Goal: Task Accomplishment & Management: Manage account settings

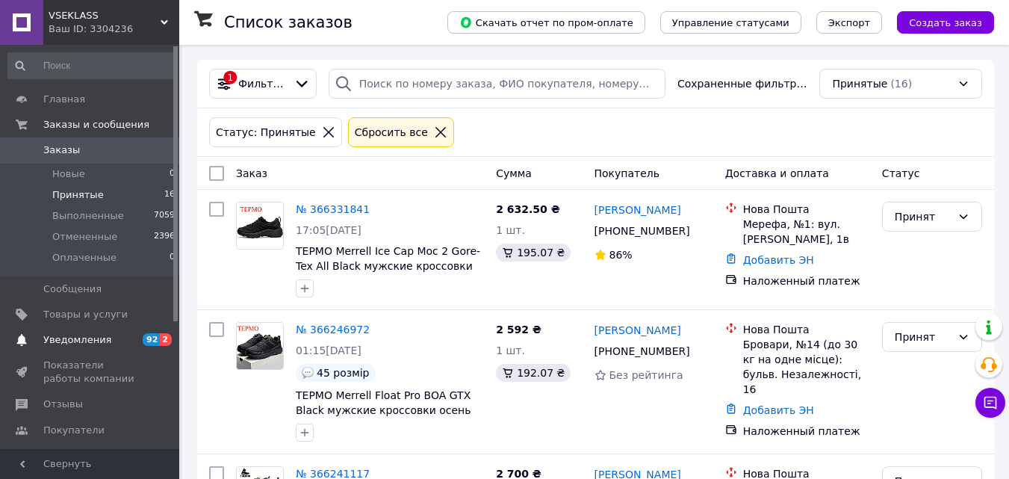
click at [63, 333] on span "Уведомления" at bounding box center [77, 339] width 68 height 13
click at [109, 143] on span "Заказы" at bounding box center [90, 149] width 95 height 13
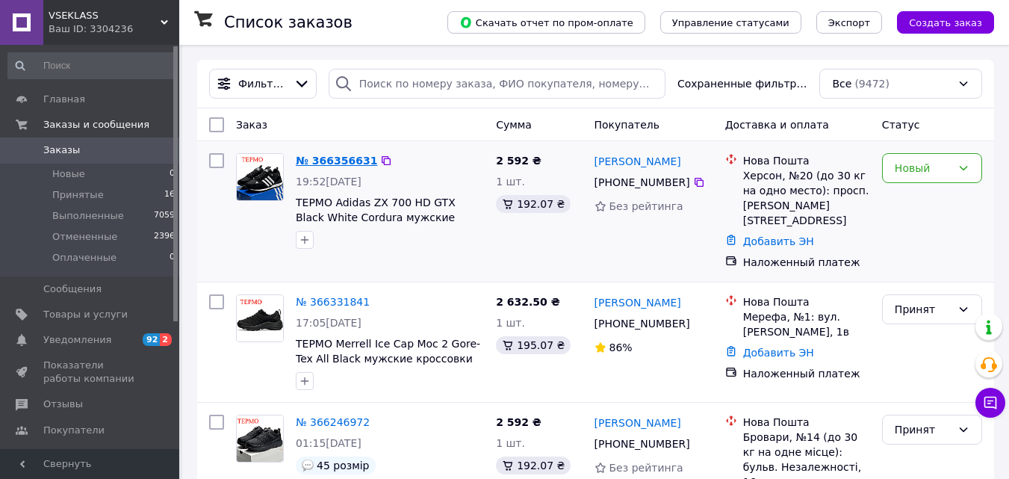
click at [336, 156] on link "№ 366356631" at bounding box center [336, 161] width 81 height 12
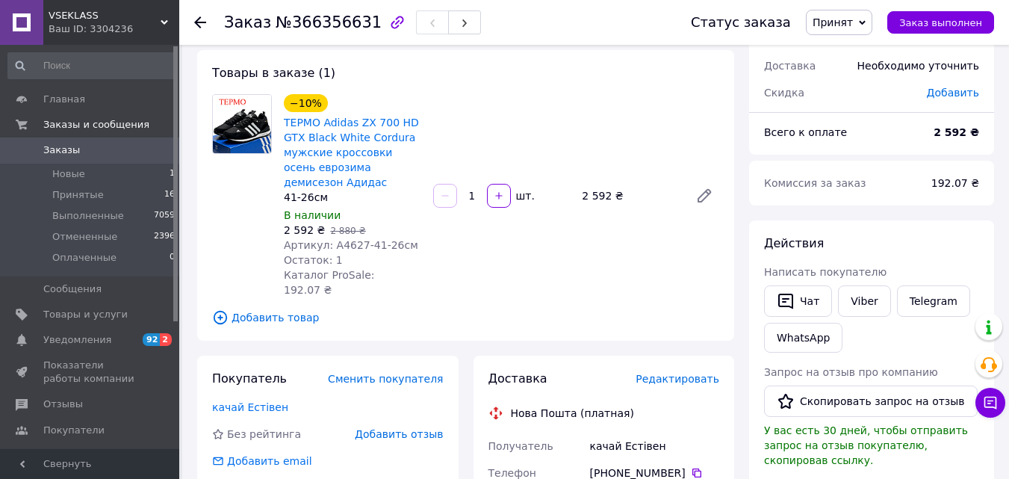
scroll to position [224, 0]
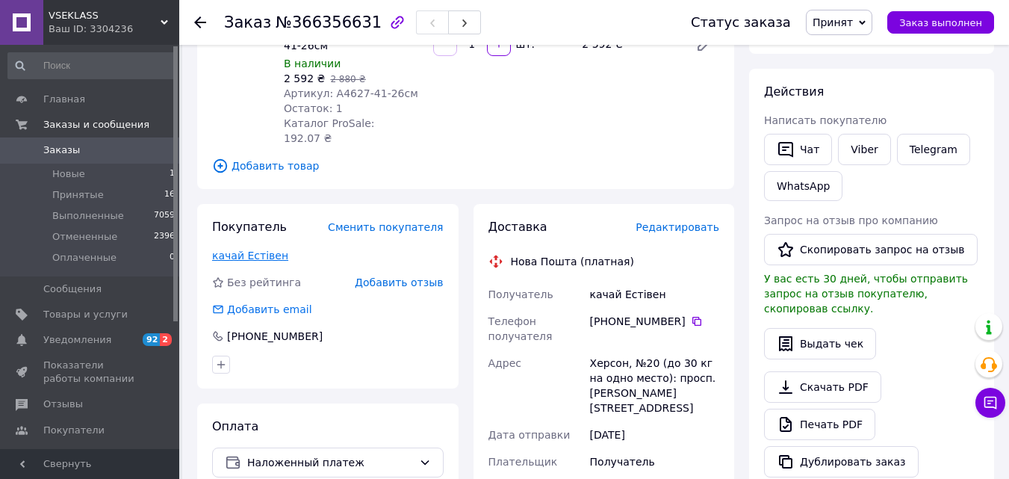
click at [247, 249] on link "качай Естівен" at bounding box center [250, 255] width 76 height 12
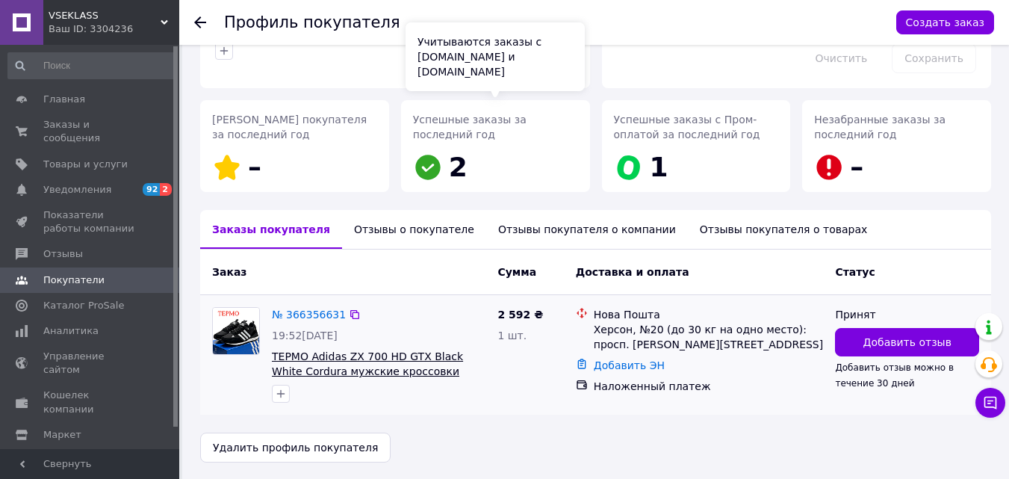
scroll to position [174, 0]
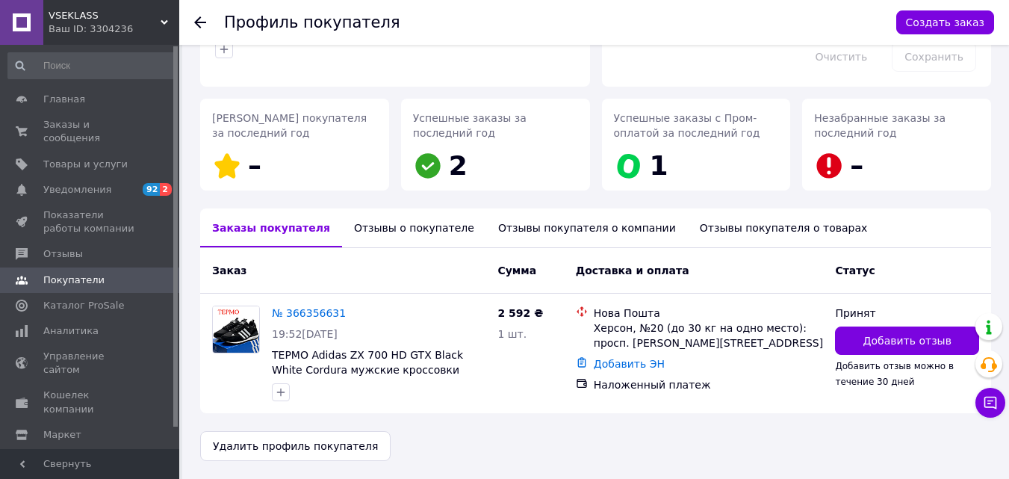
click at [370, 227] on div "Отзывы о покупателе" at bounding box center [414, 227] width 144 height 39
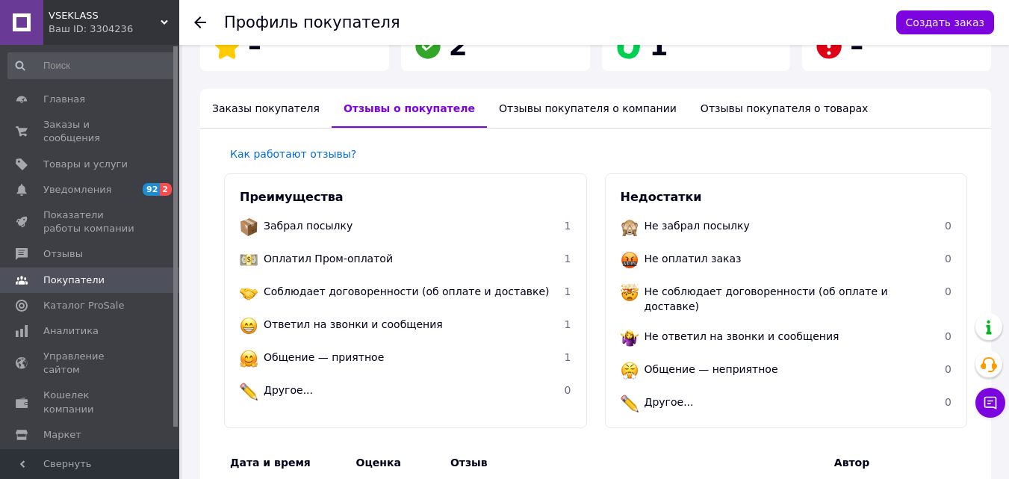
scroll to position [127, 0]
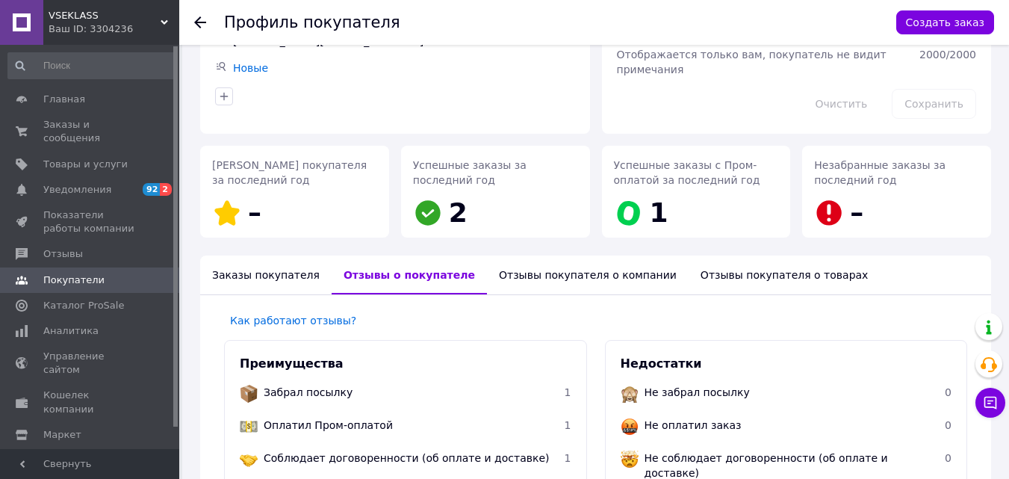
click at [265, 273] on div "Заказы покупателя" at bounding box center [265, 274] width 131 height 39
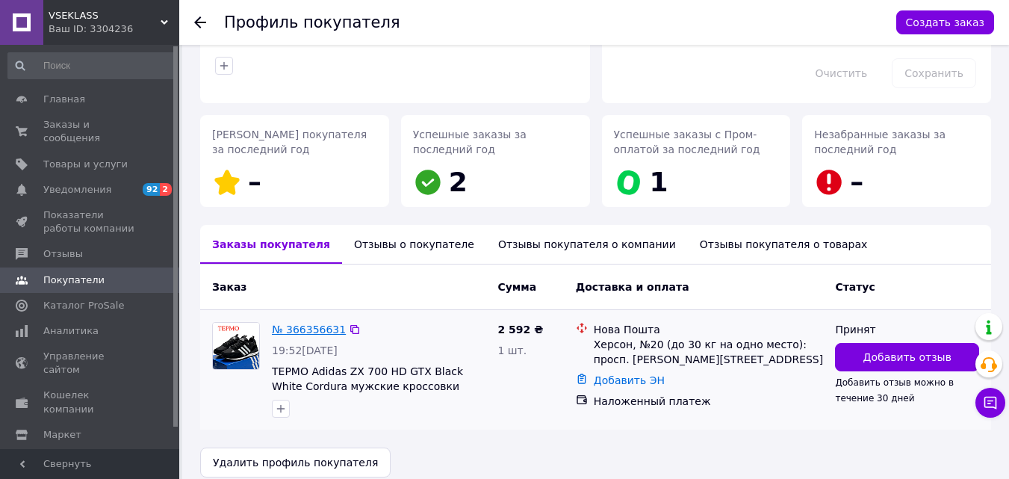
scroll to position [174, 0]
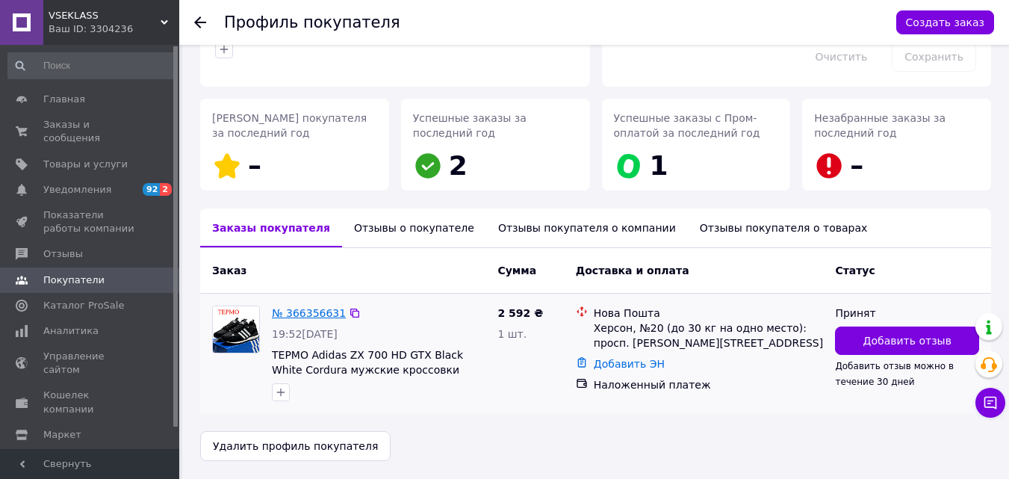
click at [311, 315] on link "№ 366356631" at bounding box center [309, 313] width 74 height 12
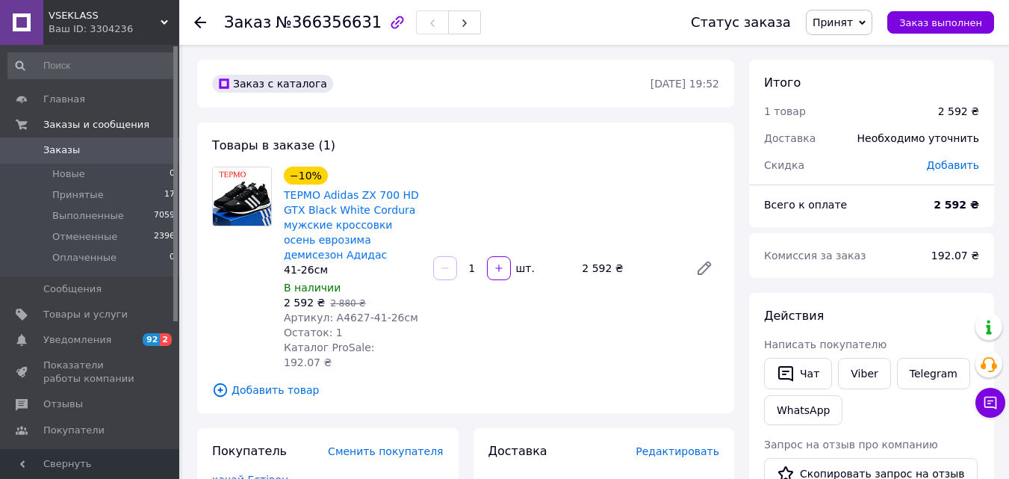
click at [340, 319] on span "Артикул: А4627-41-26см" at bounding box center [351, 317] width 134 height 12
copy span "А4627"
click at [388, 20] on icon "button" at bounding box center [397, 22] width 18 height 18
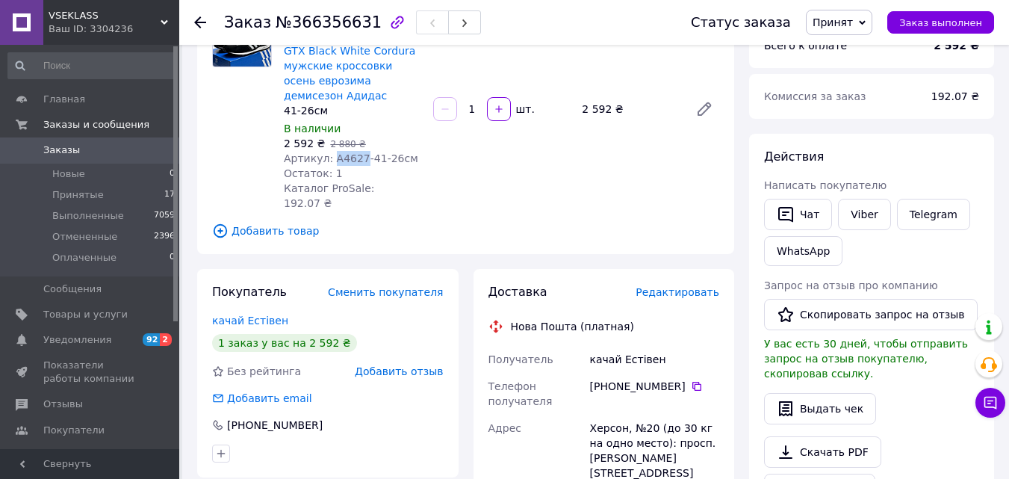
scroll to position [224, 0]
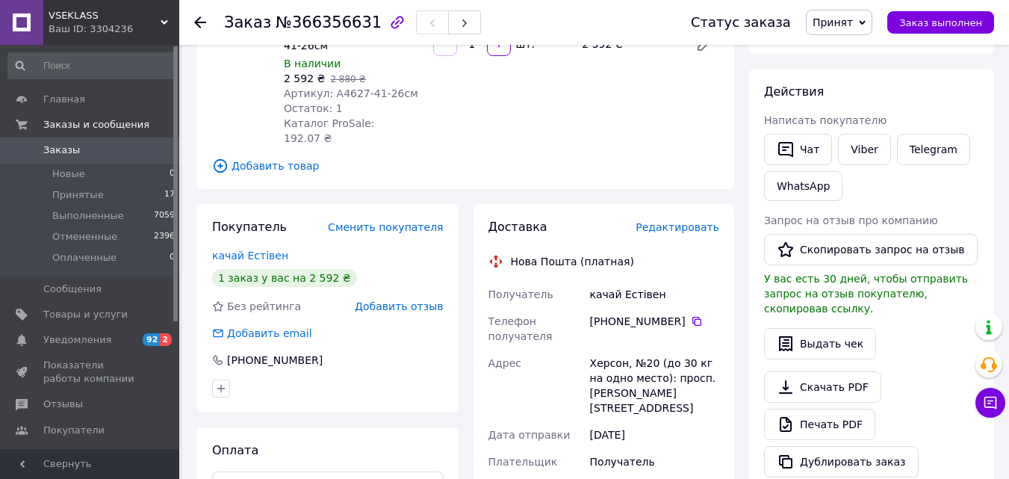
click at [613, 281] on div "качай Естівен" at bounding box center [654, 294] width 135 height 27
copy div "качай Естівен"
click at [693, 315] on icon at bounding box center [697, 321] width 12 height 12
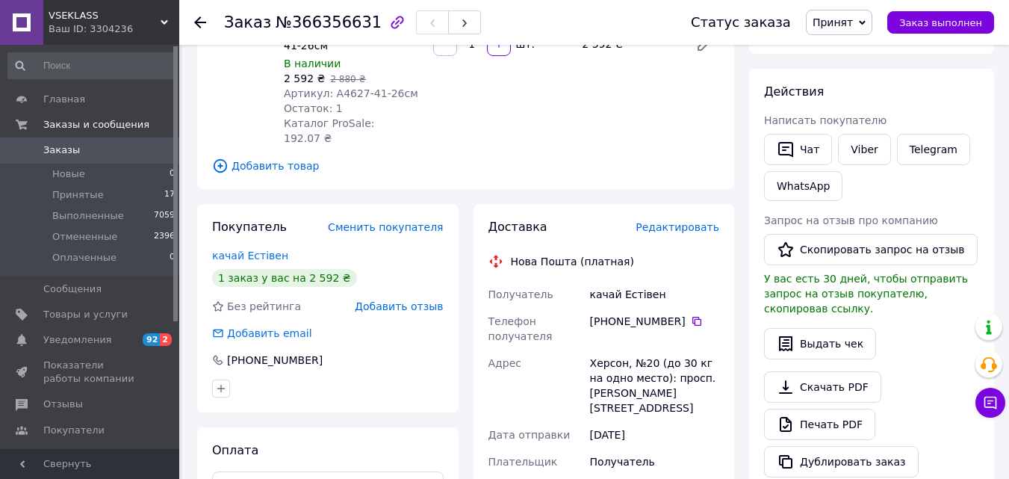
click at [601, 350] on div "Херсон, №20 (до 30 кг на одно место): просп. [PERSON_NAME][STREET_ADDRESS]" at bounding box center [654, 386] width 135 height 72
copy div "[GEOGRAPHIC_DATA]"
click at [81, 189] on span "Принятые" at bounding box center [78, 194] width 52 height 13
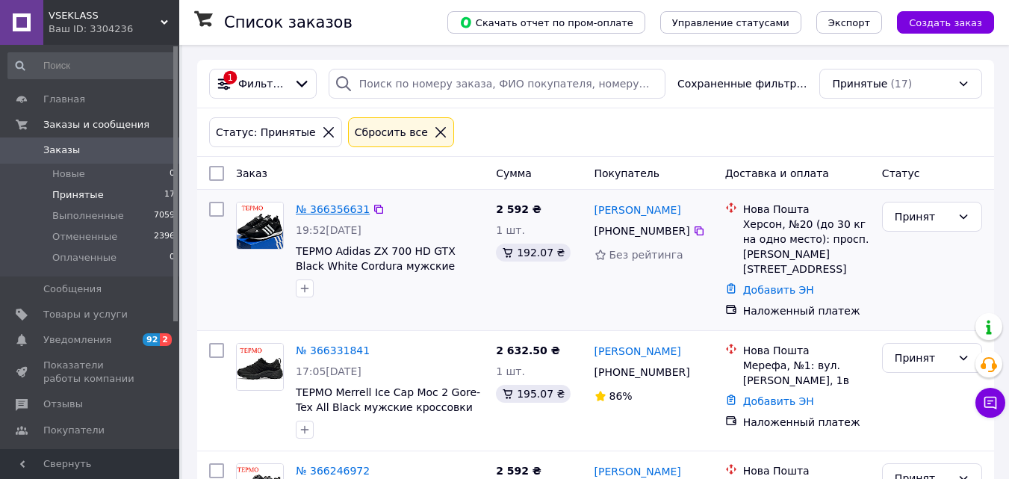
click at [320, 205] on link "№ 366356631" at bounding box center [333, 209] width 74 height 12
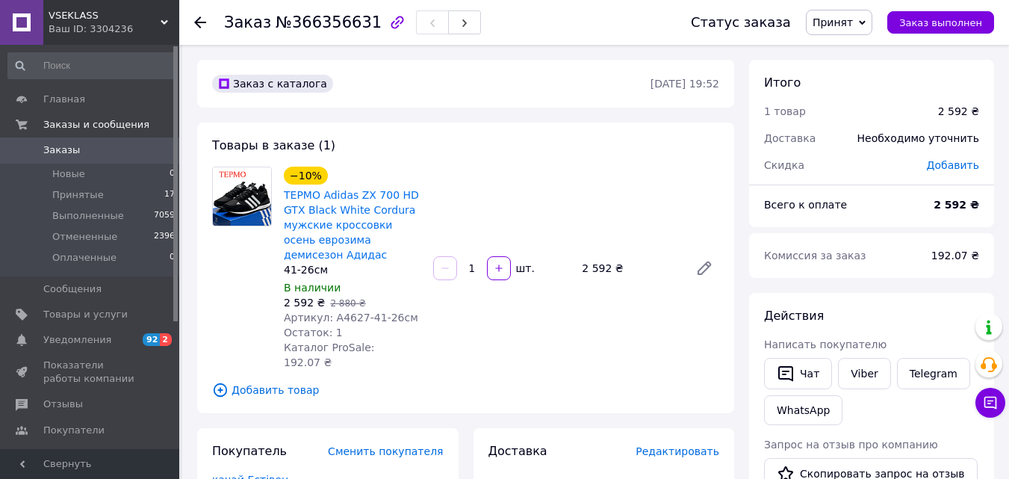
scroll to position [149, 0]
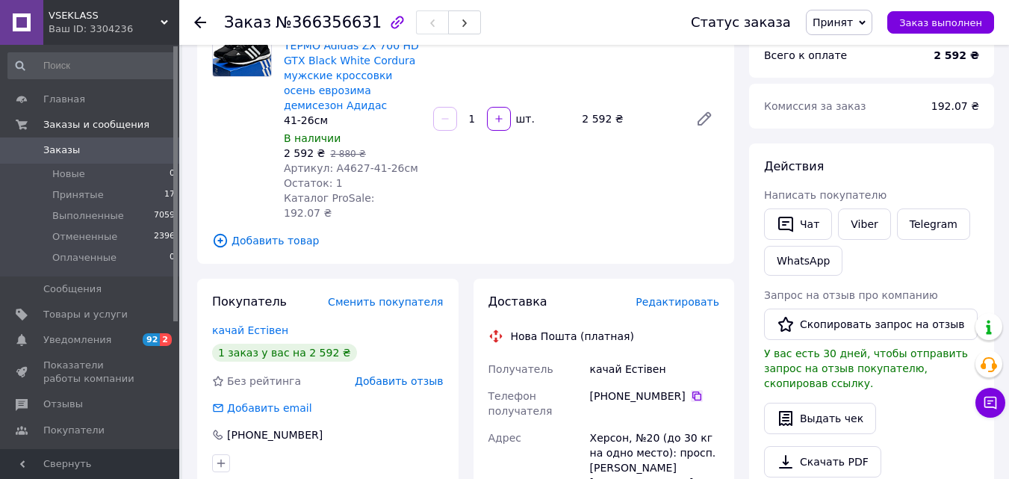
click at [691, 390] on icon at bounding box center [697, 396] width 12 height 12
click at [609, 424] on div "Херсон, №20 (до 30 кг на одно место): просп. [PERSON_NAME][STREET_ADDRESS]" at bounding box center [654, 460] width 135 height 72
copy div "[GEOGRAPHIC_DATA]"
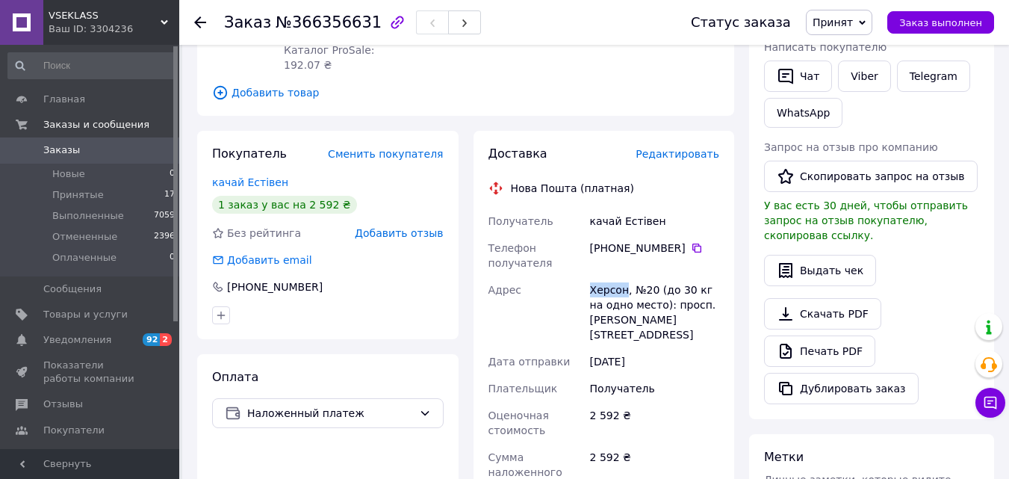
scroll to position [299, 0]
click at [609, 400] on div "2 592 ₴" at bounding box center [654, 421] width 135 height 42
copy div "2 592 ₴"
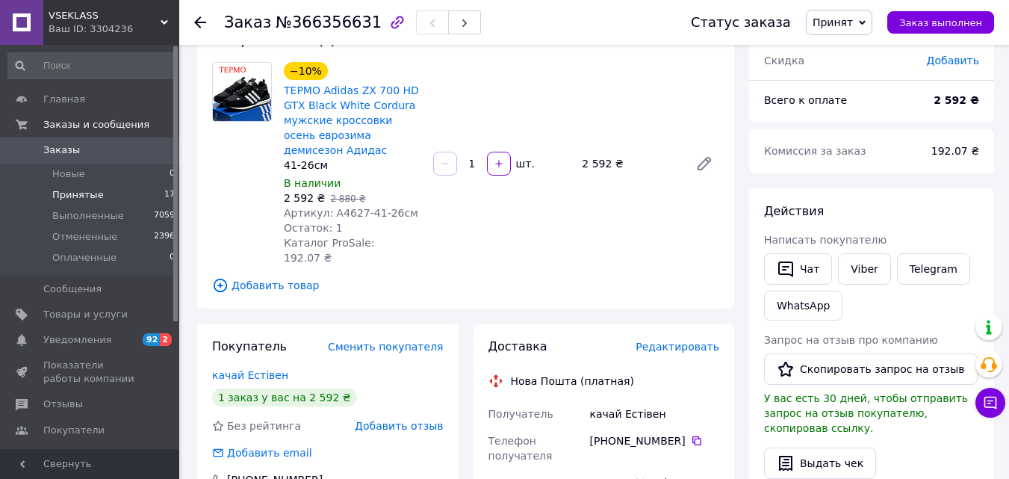
scroll to position [0, 0]
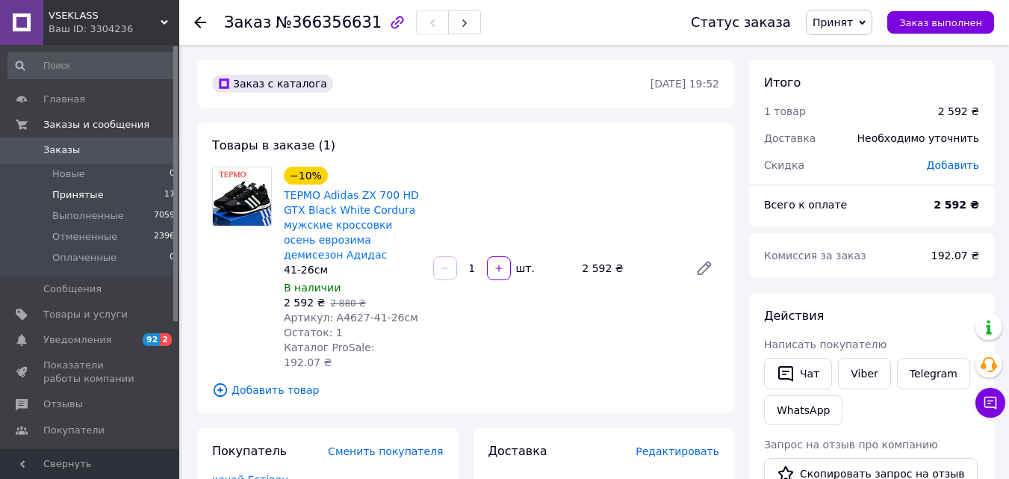
click at [91, 191] on span "Принятые" at bounding box center [78, 194] width 52 height 13
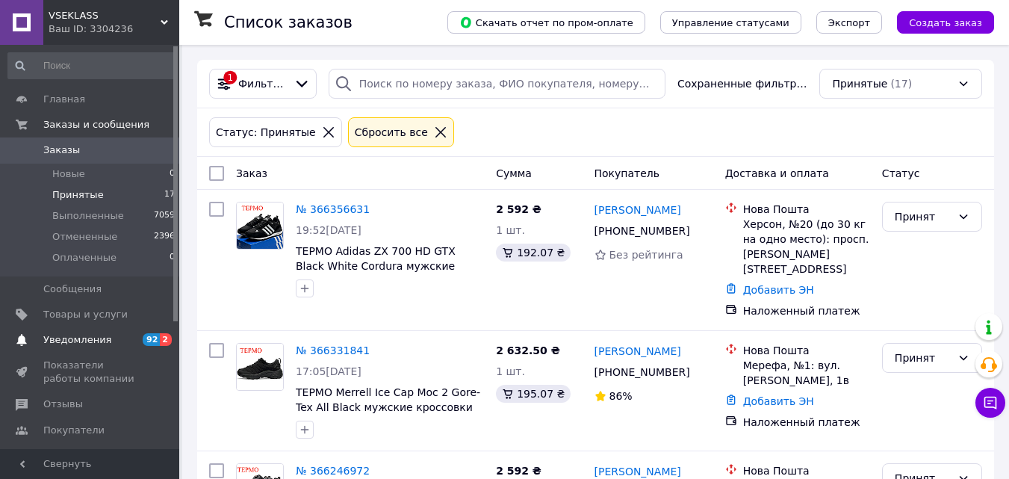
click at [87, 333] on span "Уведомления" at bounding box center [77, 339] width 68 height 13
click at [90, 190] on span "Принятые" at bounding box center [78, 194] width 52 height 13
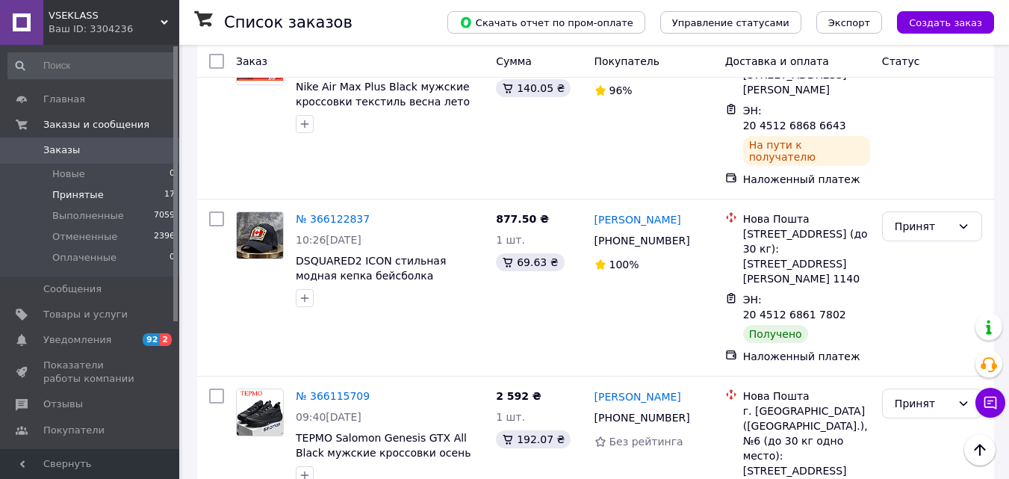
scroll to position [971, 0]
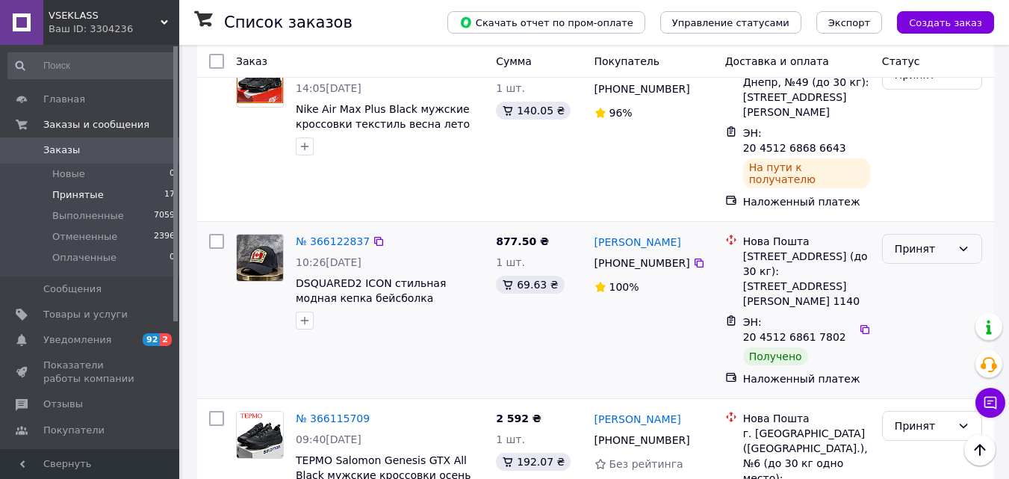
click at [934, 240] on div "Принят" at bounding box center [923, 248] width 57 height 16
click at [911, 179] on li "Выполнен" at bounding box center [932, 180] width 99 height 27
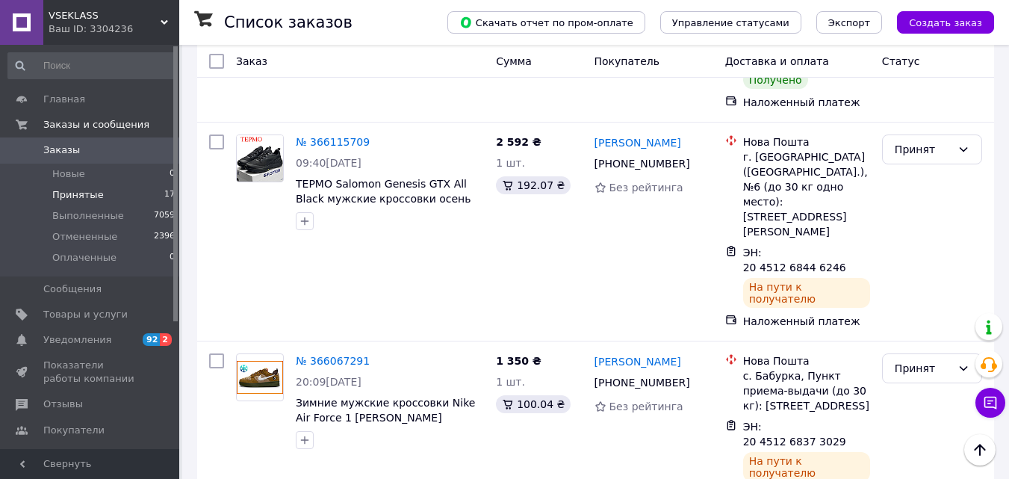
scroll to position [949, 0]
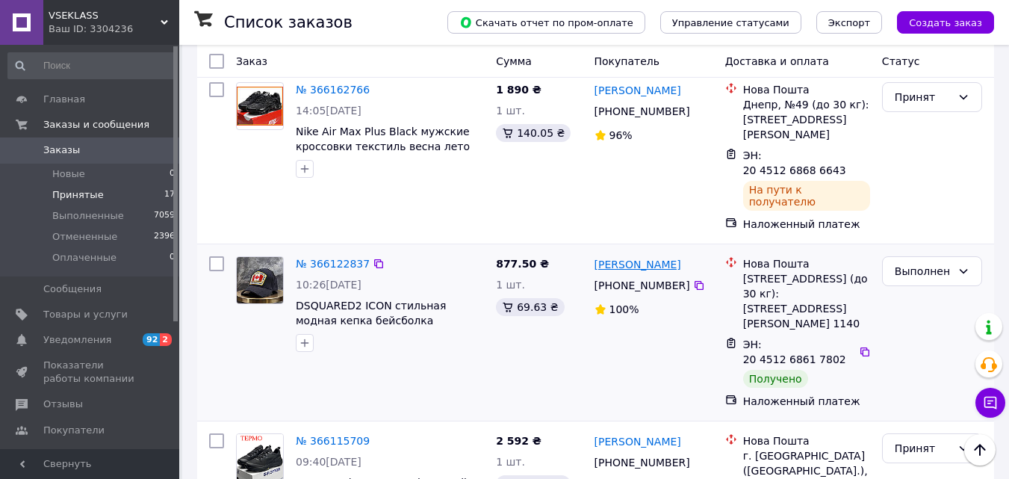
drag, startPoint x: 333, startPoint y: 161, endPoint x: 636, endPoint y: 164, distance: 302.5
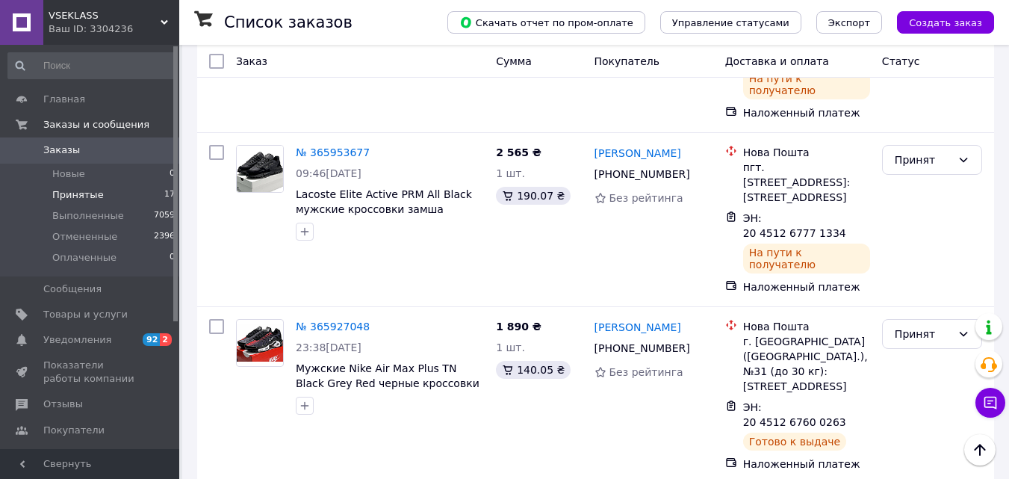
scroll to position [2143, 0]
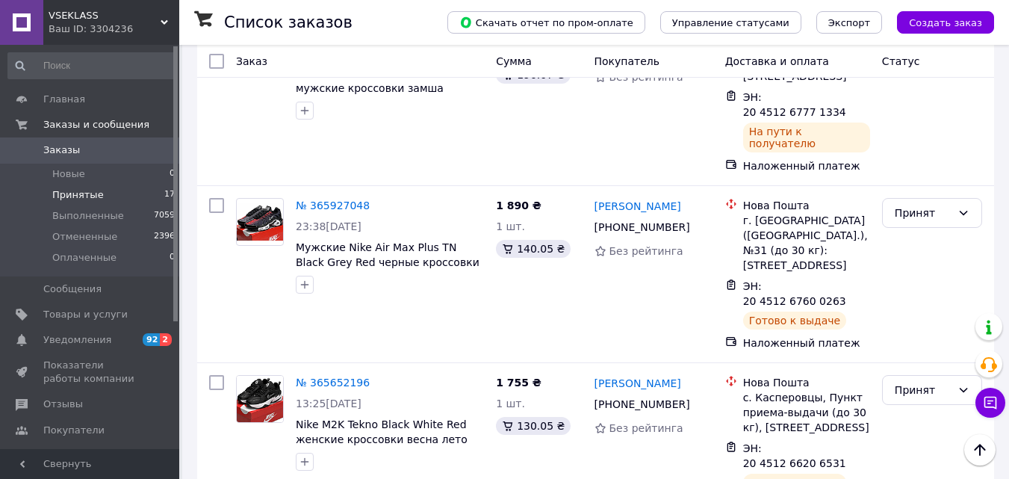
click at [912, 353] on li "Выполнен" at bounding box center [932, 361] width 99 height 27
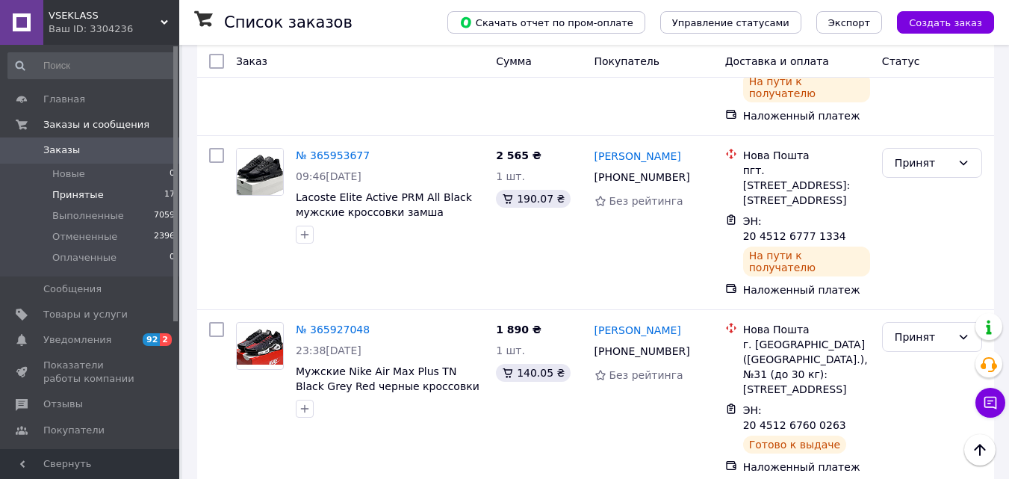
scroll to position [1832, 0]
